Goal: Task Accomplishment & Management: Use online tool/utility

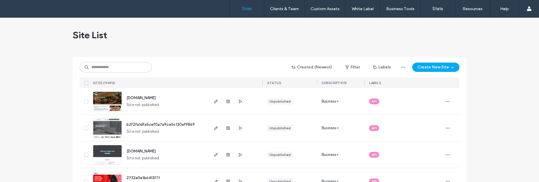
click at [121, 67] on input at bounding box center [116, 67] width 72 height 10
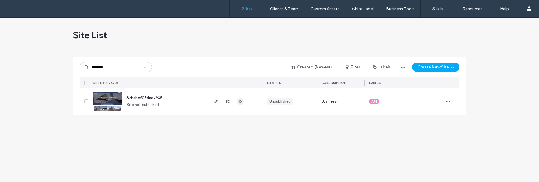
click at [242, 100] on icon "button" at bounding box center [240, 101] width 5 height 5
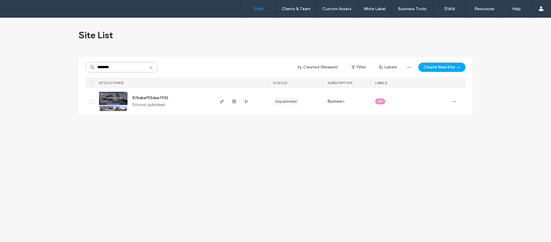
drag, startPoint x: 127, startPoint y: 67, endPoint x: 98, endPoint y: 58, distance: 30.3
click at [99, 58] on div "******** Created (Newest) Filter Labels Create New Site SITES (1/19490) STATUS …" at bounding box center [275, 72] width 380 height 31
paste input "**********"
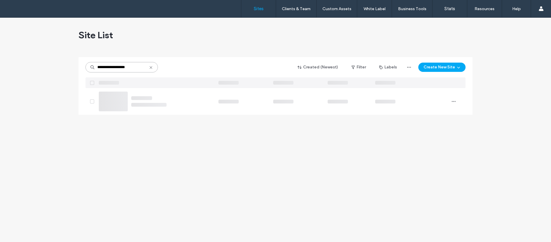
type input "**********"
click at [111, 108] on img at bounding box center [113, 111] width 28 height 39
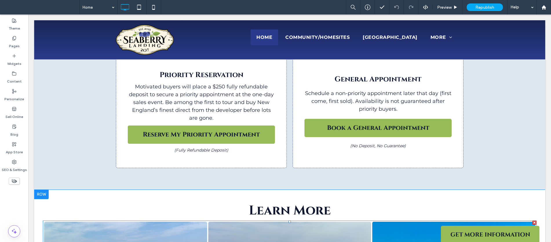
scroll to position [980, 0]
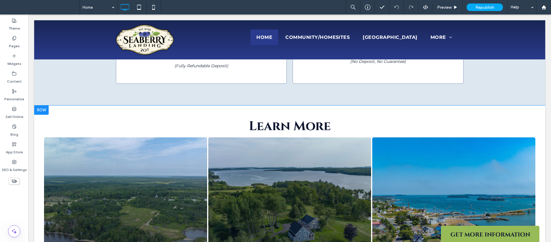
click at [41, 105] on div at bounding box center [41, 109] width 14 height 9
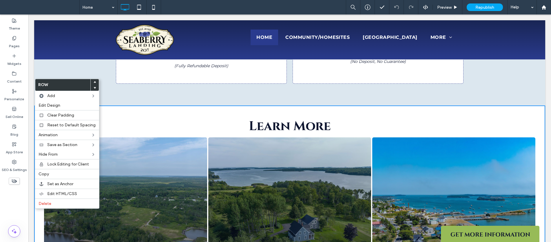
click at [91, 82] on div at bounding box center [95, 82] width 8 height 6
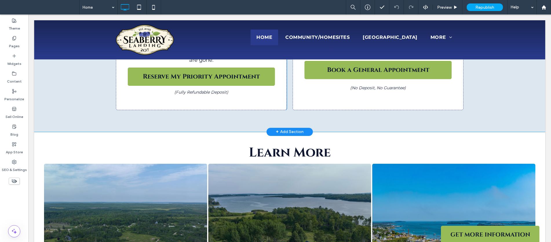
scroll to position [956, 0]
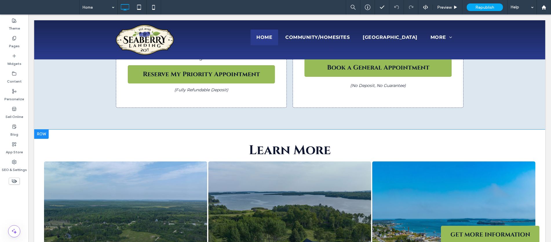
click at [44, 129] on div at bounding box center [41, 133] width 14 height 9
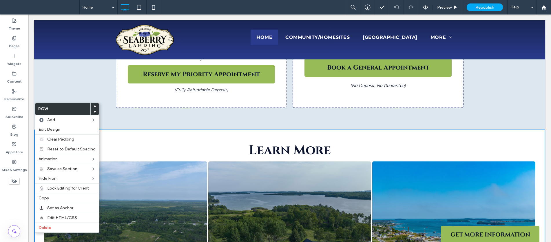
click at [94, 104] on span at bounding box center [95, 106] width 2 height 6
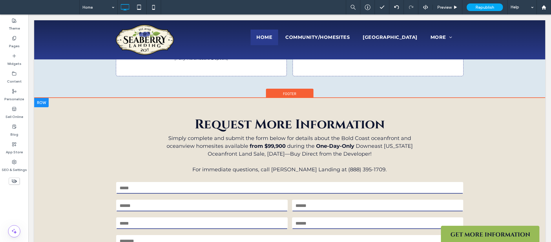
scroll to position [1347, 0]
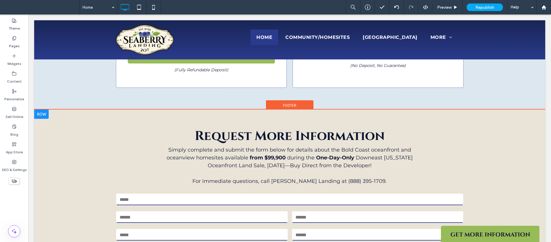
click at [42, 109] on div at bounding box center [41, 113] width 14 height 9
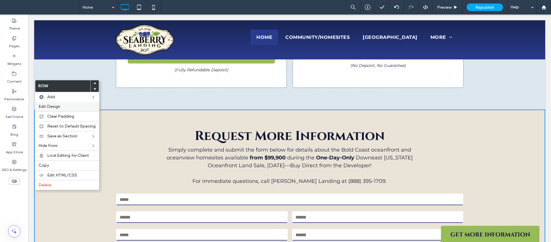
click at [63, 106] on label "Edit Design" at bounding box center [67, 106] width 57 height 5
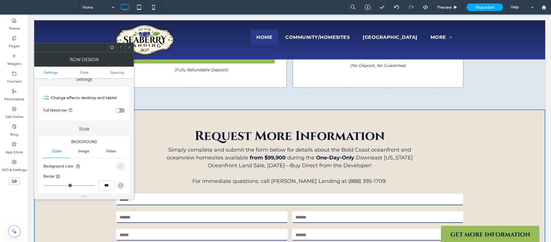
scroll to position [10, 0]
click at [57, 175] on use at bounding box center [58, 174] width 4 height 4
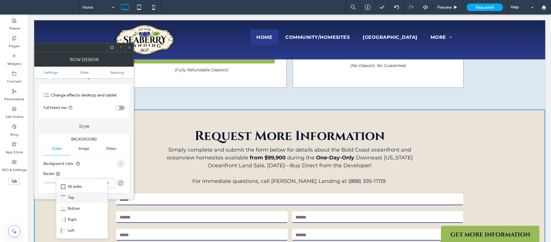
click at [81, 199] on div "Top" at bounding box center [82, 197] width 52 height 11
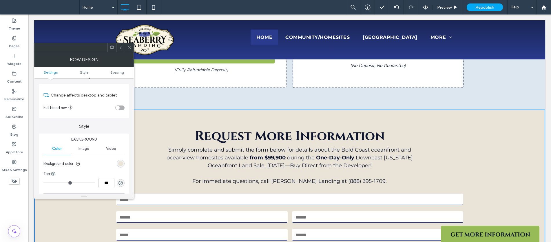
type input "*"
type input "***"
type input "*"
type input "***"
drag, startPoint x: 46, startPoint y: 184, endPoint x: 50, endPoint y: 184, distance: 3.5
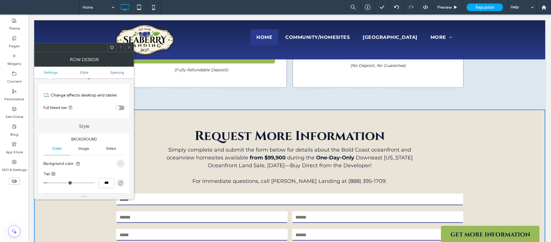
type input "*"
click at [50, 183] on input "range" at bounding box center [69, 182] width 52 height 1
click at [123, 185] on div "rgba(0, 0, 0, 0)" at bounding box center [121, 183] width 8 height 8
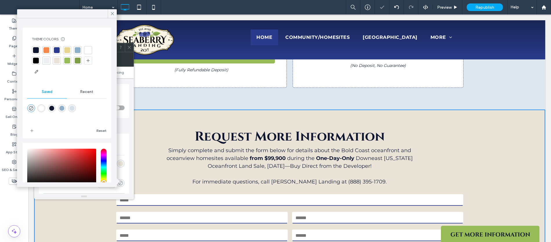
click at [121, 183] on icon "rgba(0, 0, 0, 0)" at bounding box center [120, 182] width 5 height 5
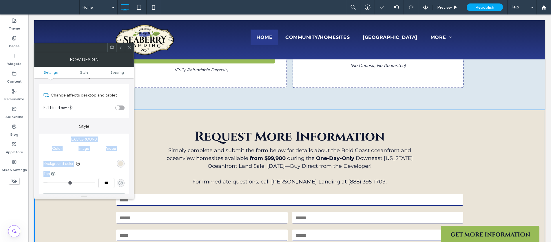
click at [121, 183] on icon "rgba(0, 0, 0, 0)" at bounding box center [120, 182] width 5 height 5
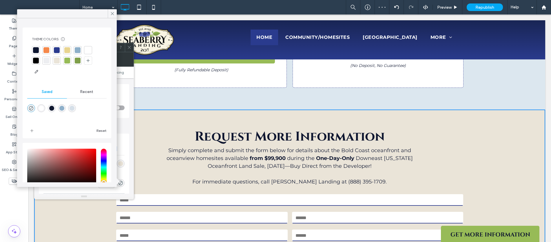
click at [42, 110] on div "rgba(255,255,255,0.99)" at bounding box center [41, 108] width 5 height 5
type input "*******"
type input "**"
type input "***"
drag, startPoint x: 110, startPoint y: 12, endPoint x: 85, endPoint y: 1, distance: 27.1
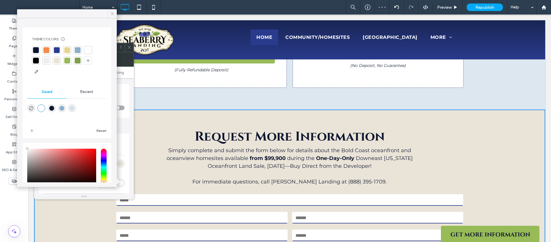
click at [110, 12] on icon at bounding box center [112, 13] width 5 height 5
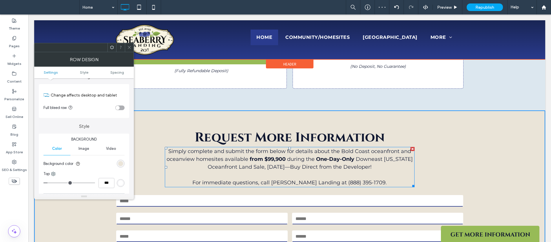
scroll to position [1346, 0]
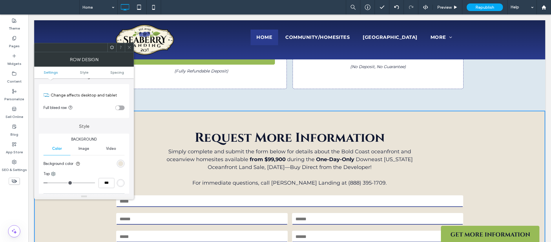
drag, startPoint x: 130, startPoint y: 50, endPoint x: 144, endPoint y: 31, distance: 23.5
click at [130, 50] on span at bounding box center [129, 47] width 4 height 9
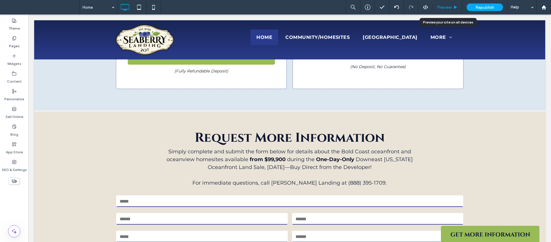
click at [444, 1] on div "Preview" at bounding box center [448, 7] width 30 height 14
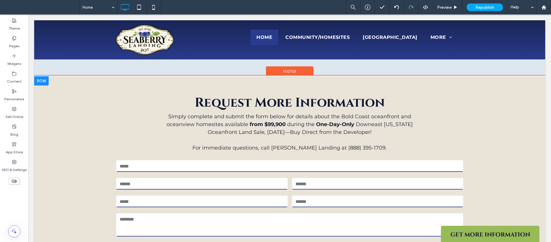
scroll to position [1359, 0]
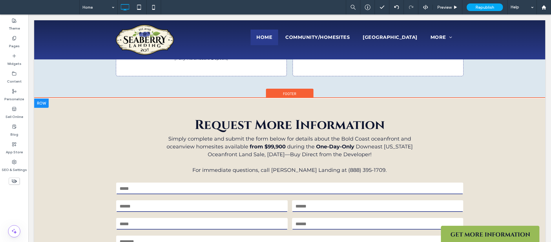
click at [39, 98] on div at bounding box center [41, 102] width 14 height 9
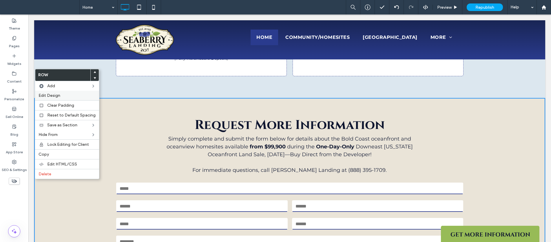
click at [65, 93] on label "Edit Design" at bounding box center [67, 95] width 57 height 5
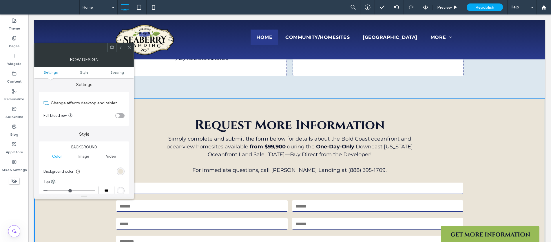
scroll to position [6, 0]
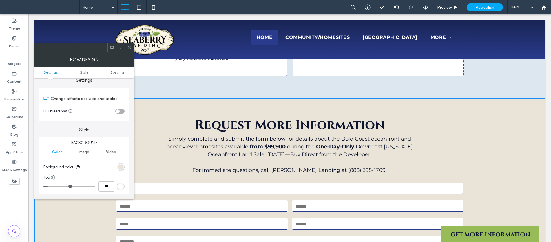
type input "*"
type input "***"
type input "*"
type input "***"
type input "*"
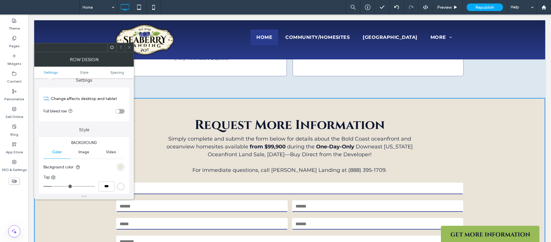
click at [53, 186] on input "range" at bounding box center [69, 186] width 52 height 1
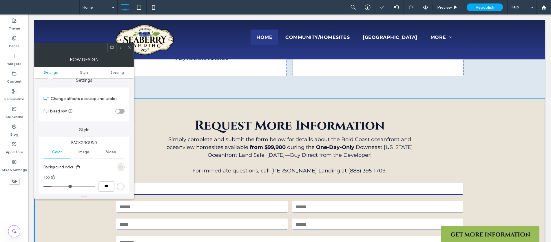
drag, startPoint x: 129, startPoint y: 46, endPoint x: 108, endPoint y: 11, distance: 41.0
click at [129, 46] on use at bounding box center [129, 47] width 3 height 3
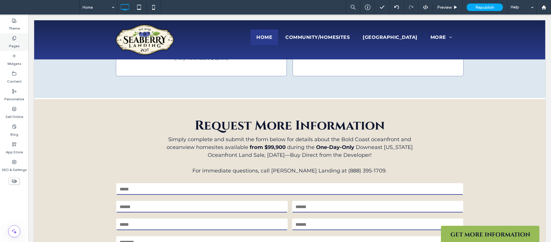
click at [9, 41] on div "Pages" at bounding box center [14, 42] width 28 height 18
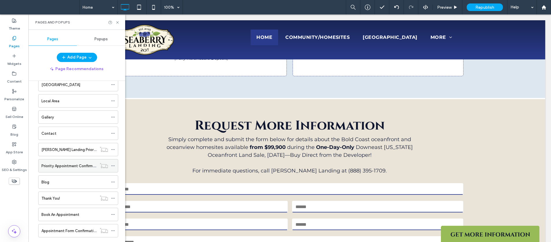
scroll to position [64, 0]
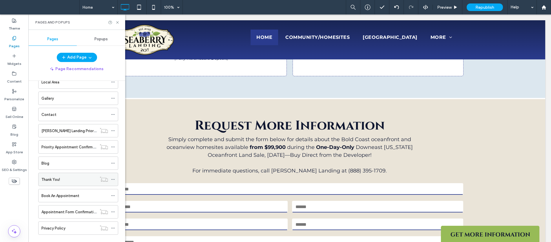
click at [78, 179] on div "Thank You!" at bounding box center [68, 179] width 55 height 6
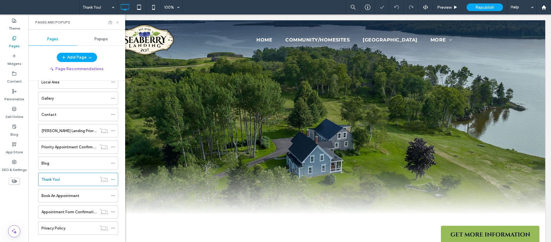
drag, startPoint x: 117, startPoint y: 23, endPoint x: 92, endPoint y: 14, distance: 25.8
click at [117, 23] on use at bounding box center [117, 22] width 2 height 2
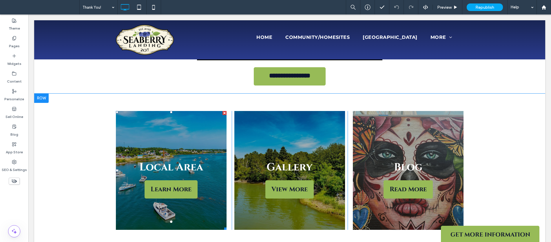
scroll to position [336, 0]
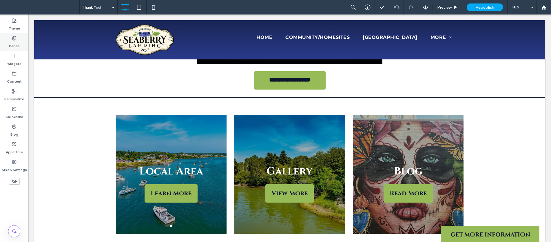
click at [14, 35] on div "Pages" at bounding box center [14, 42] width 28 height 18
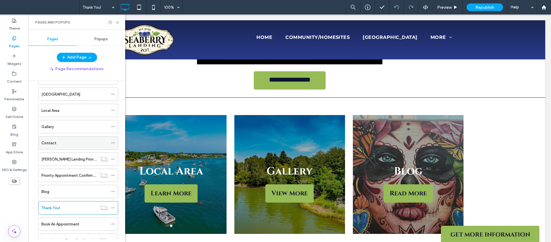
scroll to position [74, 0]
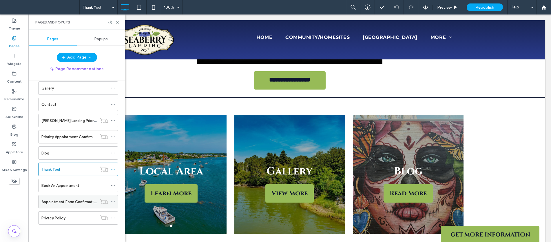
click at [78, 198] on div "Appointment Form Confirmation" at bounding box center [68, 201] width 55 height 13
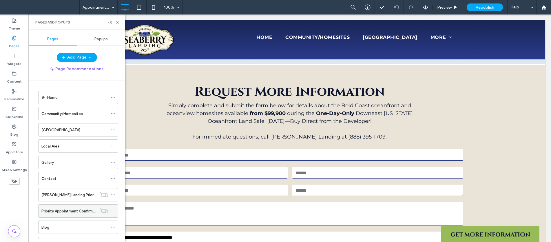
click at [87, 207] on div "Priority Appointment Confirmation" at bounding box center [68, 210] width 55 height 13
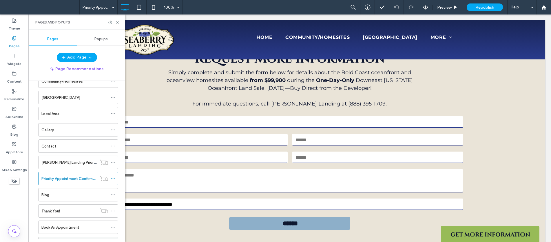
scroll to position [74, 0]
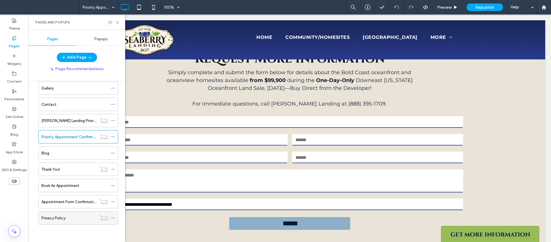
click at [93, 215] on div "Privacy Policy" at bounding box center [68, 218] width 55 height 6
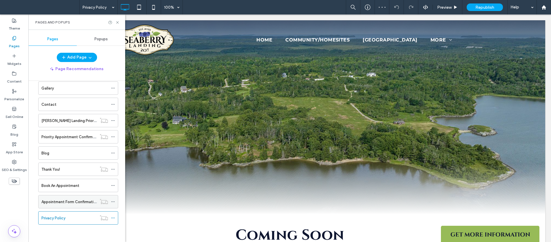
click at [87, 202] on label "Appointment Form Confirmation" at bounding box center [69, 202] width 56 height 10
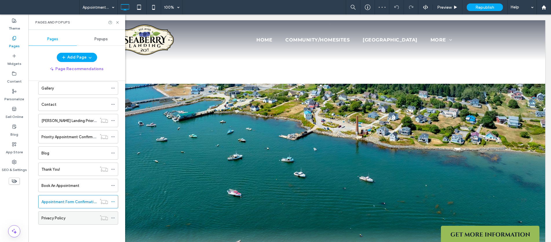
click at [93, 219] on div "Privacy Policy" at bounding box center [68, 218] width 55 height 6
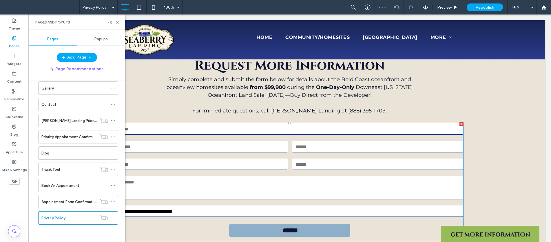
scroll to position [217, 0]
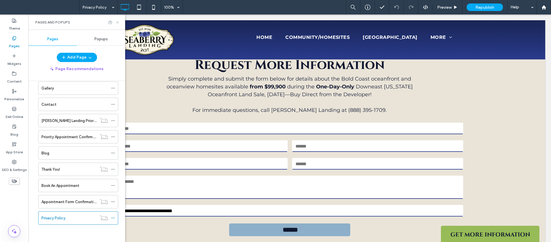
drag, startPoint x: 118, startPoint y: 22, endPoint x: 101, endPoint y: 20, distance: 16.9
click at [118, 22] on use at bounding box center [117, 22] width 2 height 2
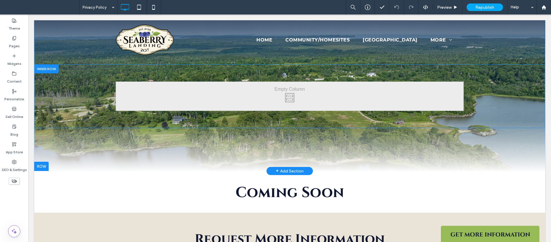
scroll to position [0, 0]
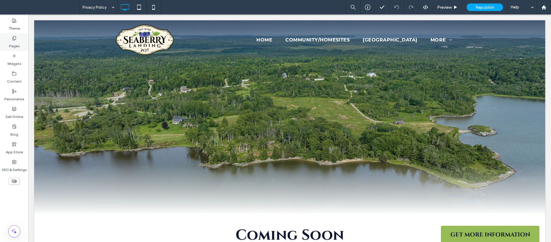
click at [9, 43] on label "Pages" at bounding box center [14, 45] width 11 height 8
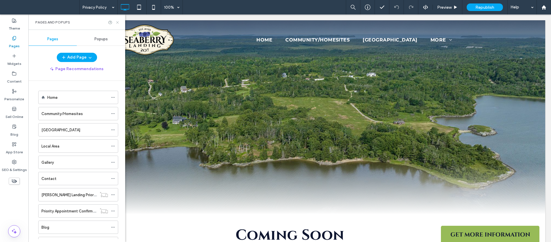
click at [117, 21] on use at bounding box center [117, 22] width 2 height 2
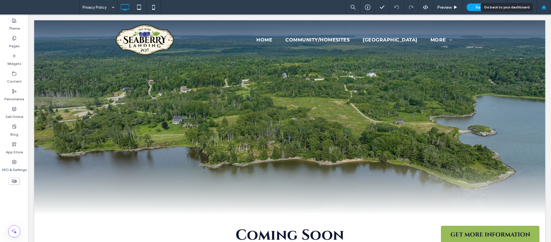
click at [542, 4] on div at bounding box center [543, 7] width 14 height 14
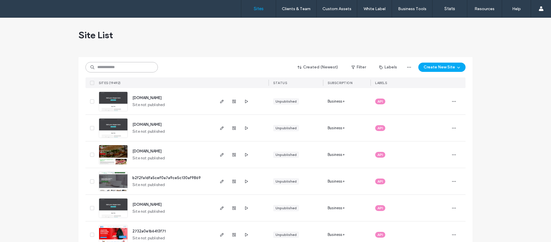
click at [141, 66] on input at bounding box center [121, 67] width 72 height 10
paste input "********"
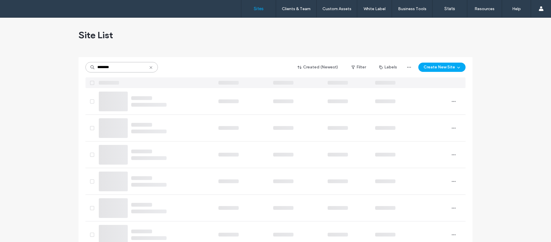
type input "********"
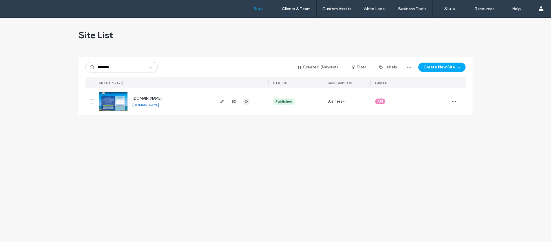
click at [248, 104] on span "button" at bounding box center [246, 101] width 7 height 7
click at [119, 95] on img at bounding box center [113, 111] width 28 height 39
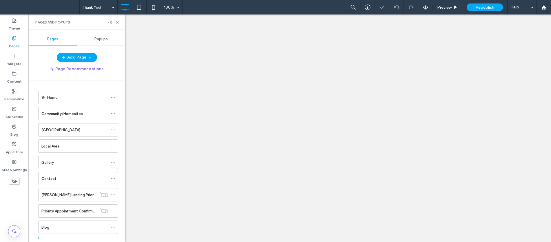
click at [118, 24] on div at bounding box center [275, 121] width 551 height 242
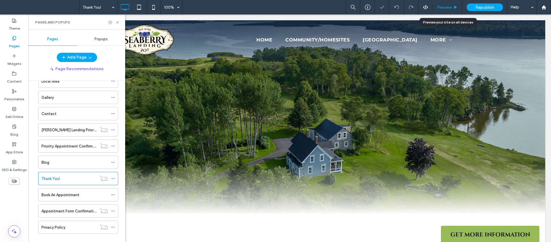
click at [445, 6] on span "Preview" at bounding box center [444, 7] width 14 height 5
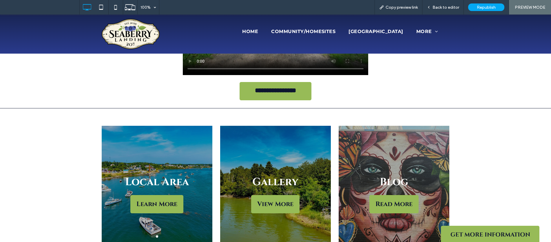
scroll to position [307, 0]
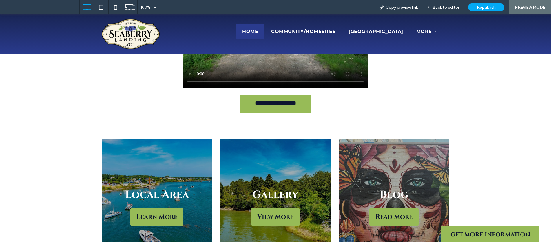
click at [242, 32] on span "Home" at bounding box center [250, 31] width 16 height 7
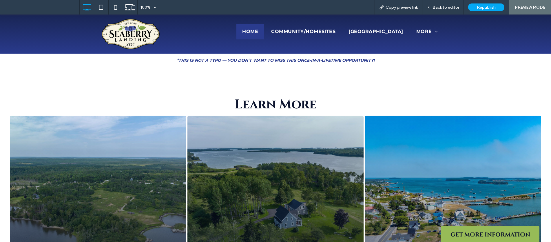
scroll to position [790, 0]
